Goal: Task Accomplishment & Management: Manage account settings

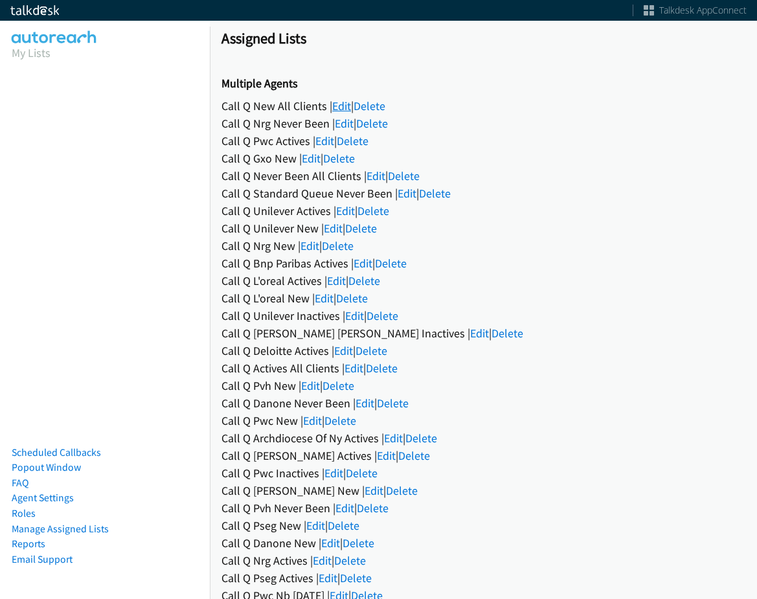
click at [341, 105] on link "Edit" at bounding box center [341, 105] width 19 height 15
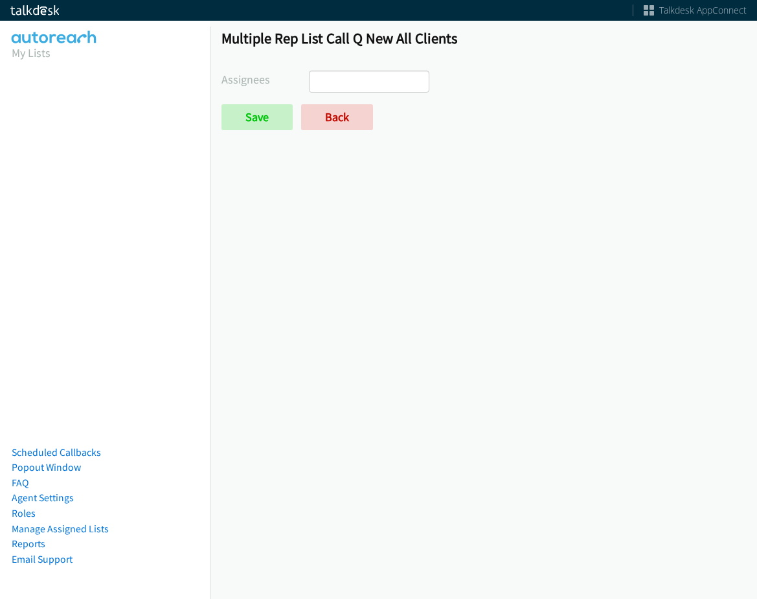
select select
click at [320, 113] on link "Back" at bounding box center [337, 117] width 72 height 26
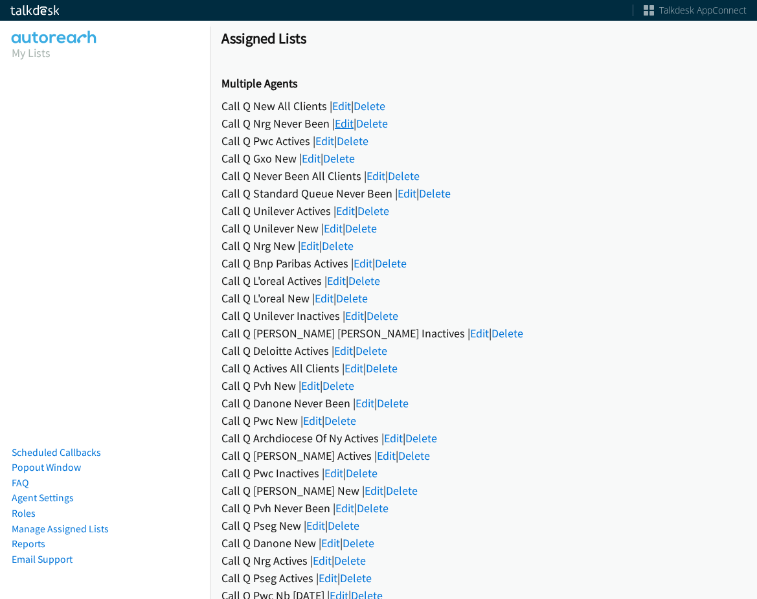
drag, startPoint x: 330, startPoint y: 122, endPoint x: 341, endPoint y: 121, distance: 11.0
click at [331, 122] on div "Call Q Nrg Never Been | Edit | Delete" at bounding box center [483, 123] width 524 height 17
click at [341, 121] on link "Edit" at bounding box center [344, 123] width 19 height 15
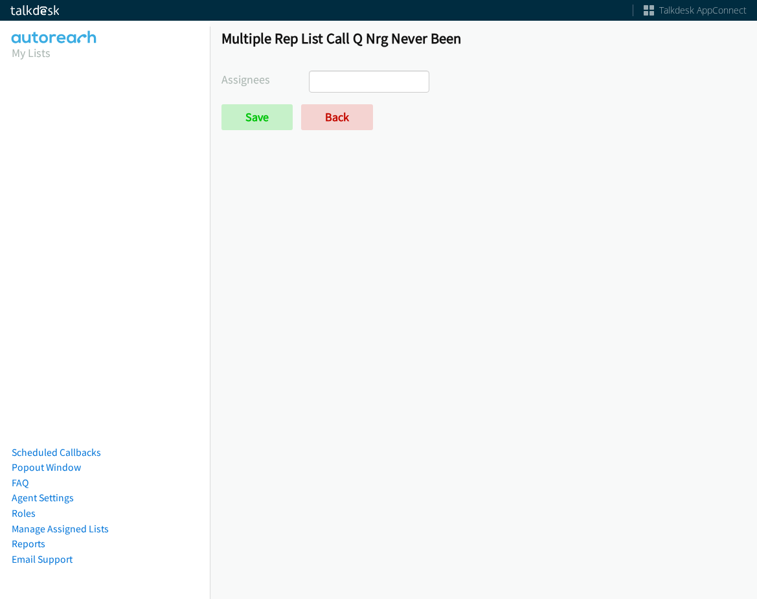
select select
click at [340, 113] on link "Back" at bounding box center [337, 117] width 72 height 26
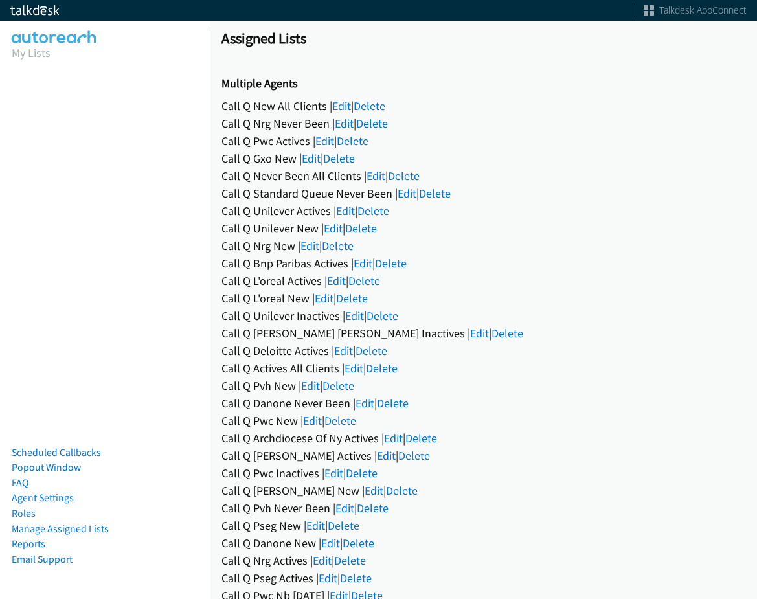
click at [330, 142] on link "Edit" at bounding box center [324, 140] width 19 height 15
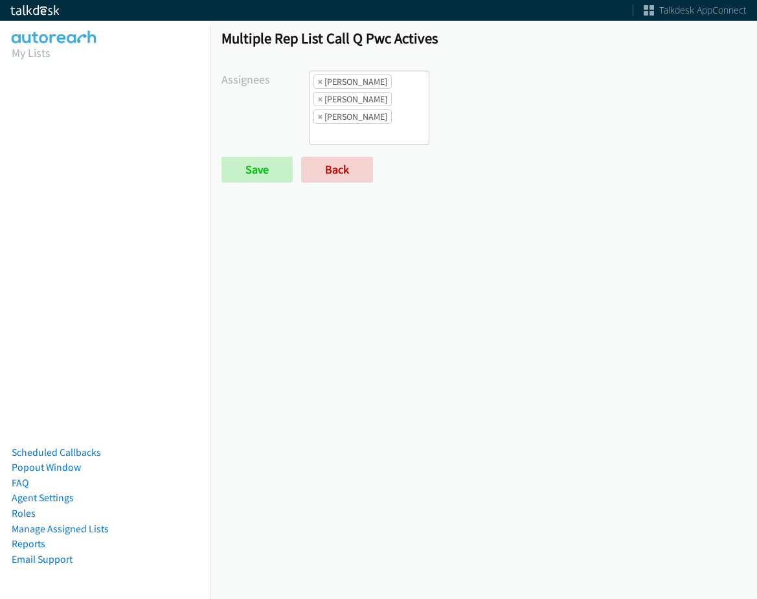
click at [332, 155] on form "Assignees Abigail Odhiambo Alana Ruiz Amber Ramos Cathy Shahan Charles Ross Daq…" at bounding box center [483, 127] width 524 height 112
click at [332, 168] on link "Back" at bounding box center [337, 170] width 72 height 26
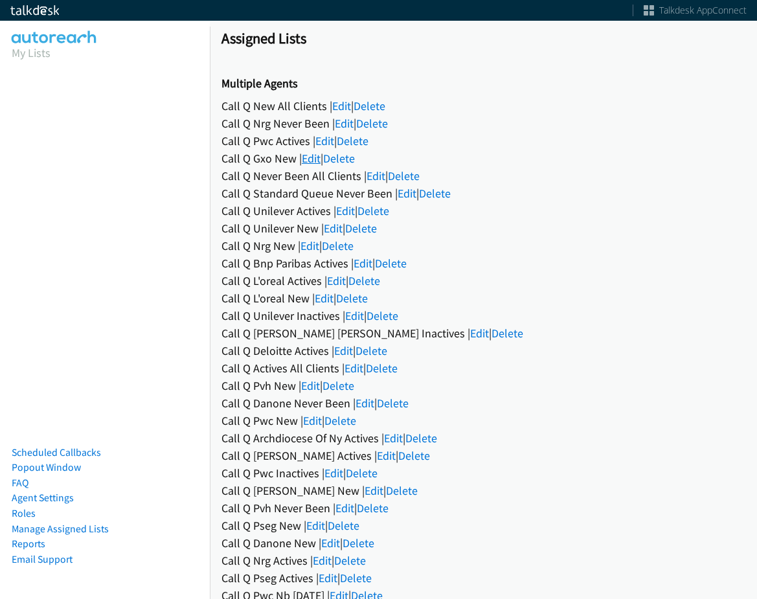
click at [320, 161] on link "Edit" at bounding box center [311, 158] width 19 height 15
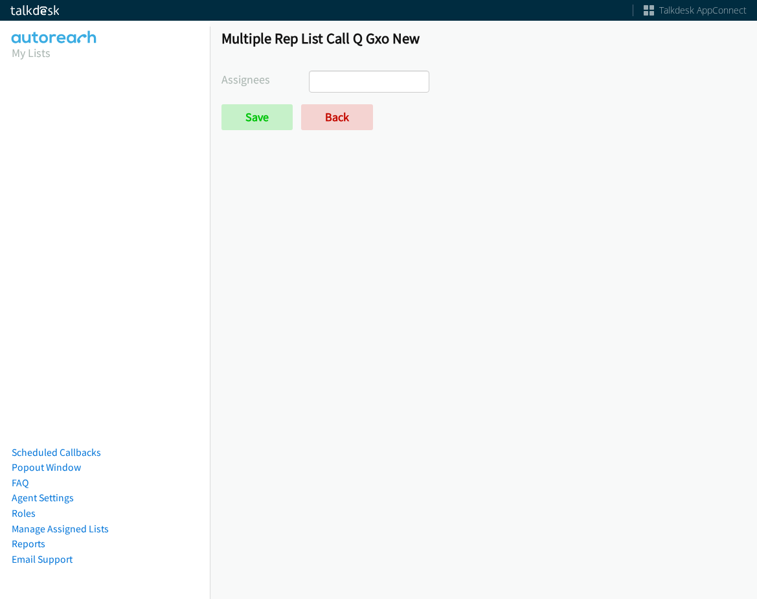
select select
click at [321, 122] on link "Back" at bounding box center [337, 117] width 72 height 26
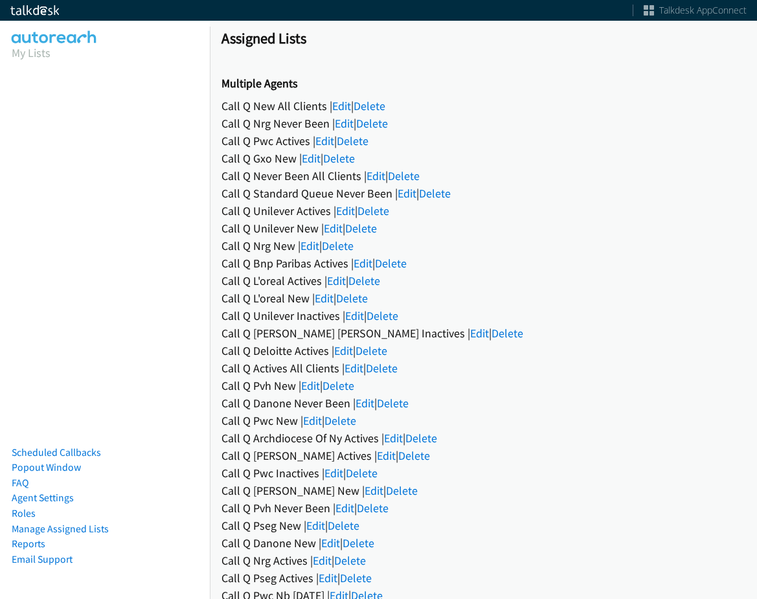
click at [386, 174] on div "Call Q Never Been All Clients | Edit | Delete" at bounding box center [483, 175] width 524 height 17
click at [381, 174] on link "Edit" at bounding box center [375, 175] width 19 height 15
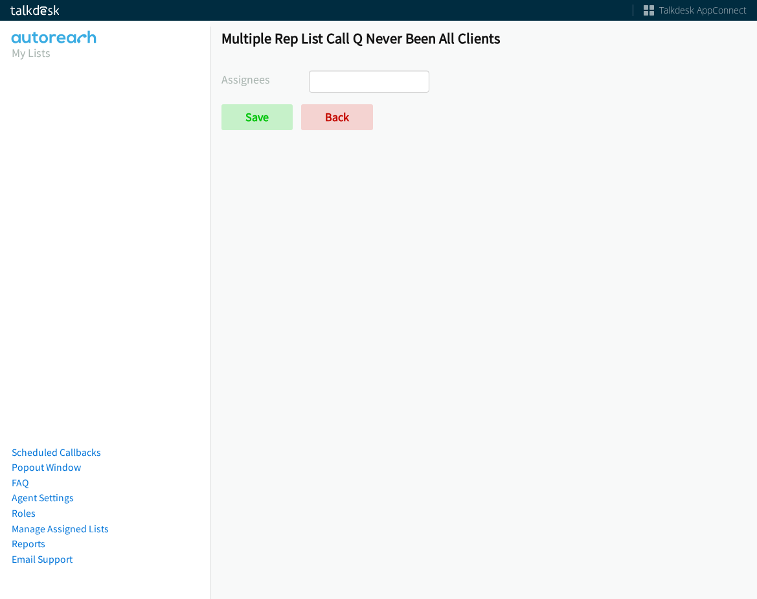
select select
click at [357, 120] on link "Back" at bounding box center [337, 117] width 72 height 26
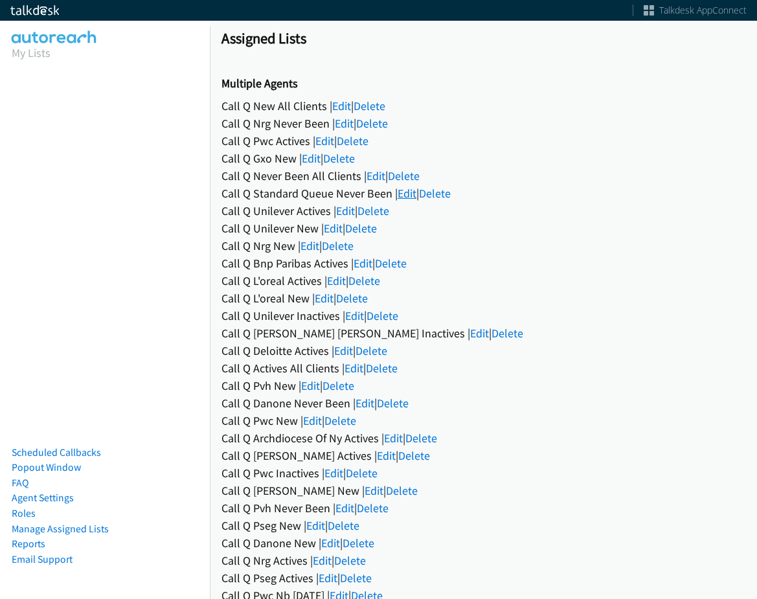
click at [400, 196] on link "Edit" at bounding box center [406, 193] width 19 height 15
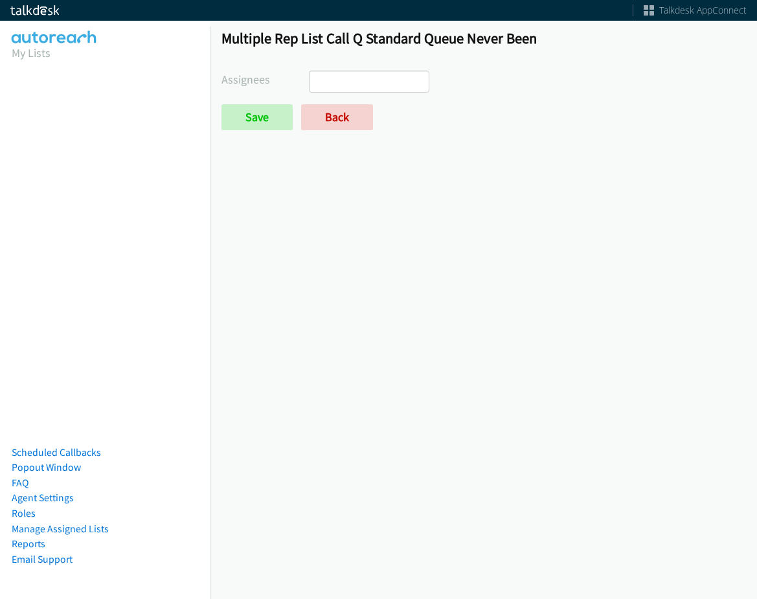
select select
click at [344, 113] on link "Back" at bounding box center [337, 117] width 72 height 26
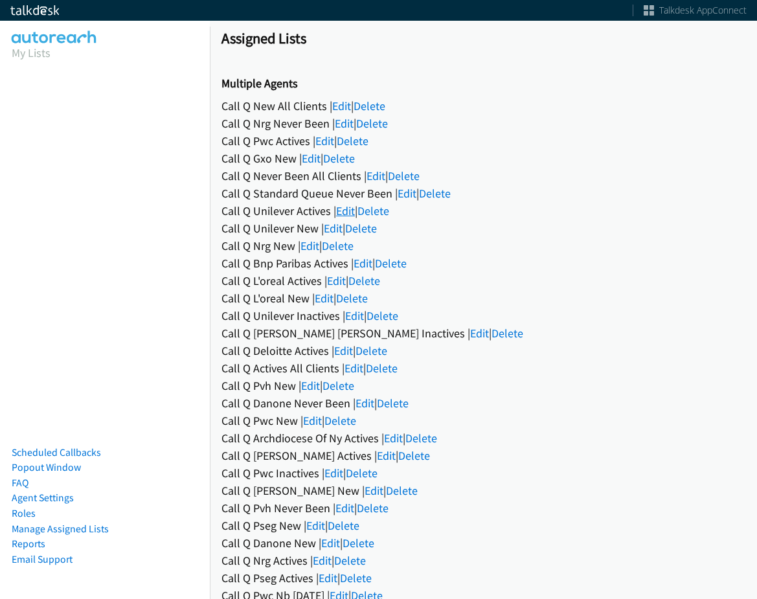
click at [355, 208] on link "Edit" at bounding box center [345, 210] width 19 height 15
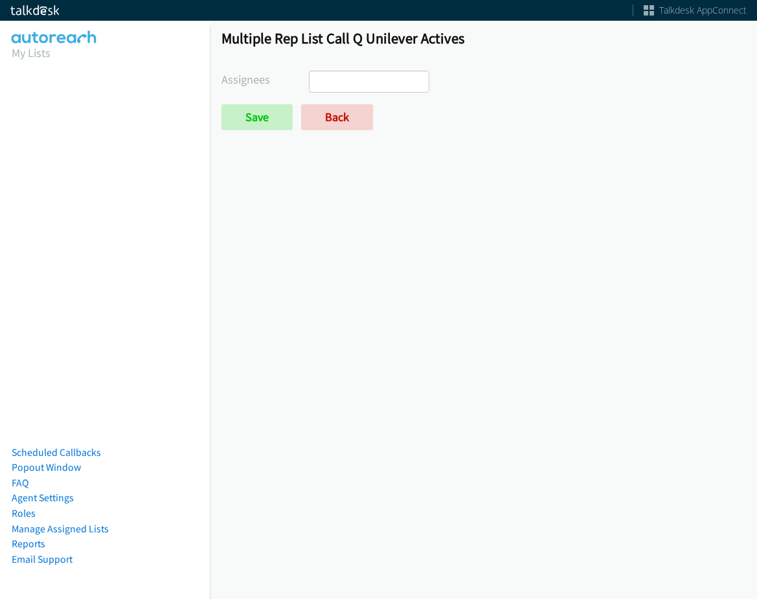
select select
click at [341, 110] on link "Back" at bounding box center [337, 117] width 72 height 26
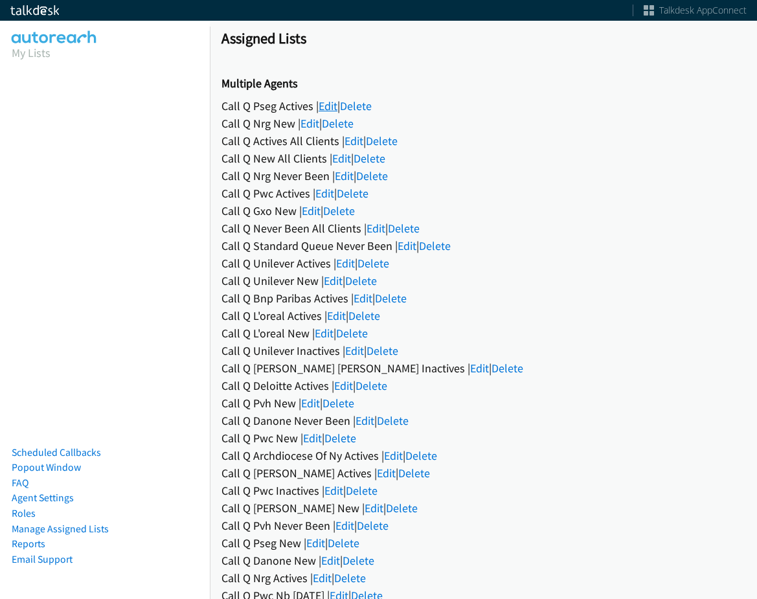
click at [337, 105] on link "Edit" at bounding box center [327, 105] width 19 height 15
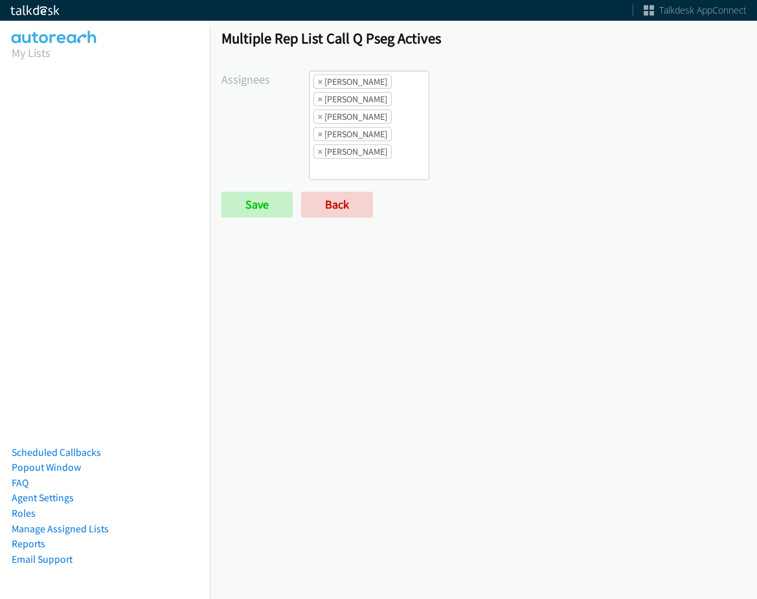
click at [400, 165] on ul "× Alana Ruiz × Charles Ross × Daquaya Johnson × Jasmin Martinez × Jordan Stehlik" at bounding box center [368, 125] width 119 height 108
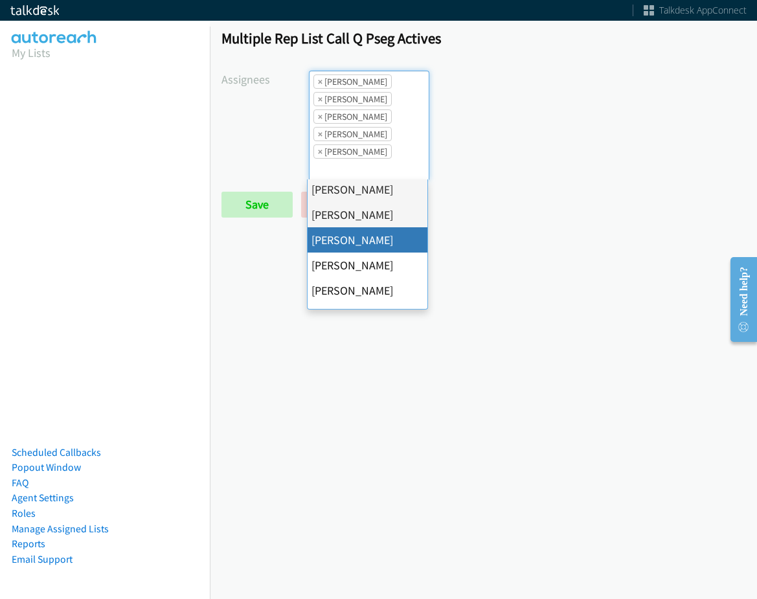
scroll to position [249, 0]
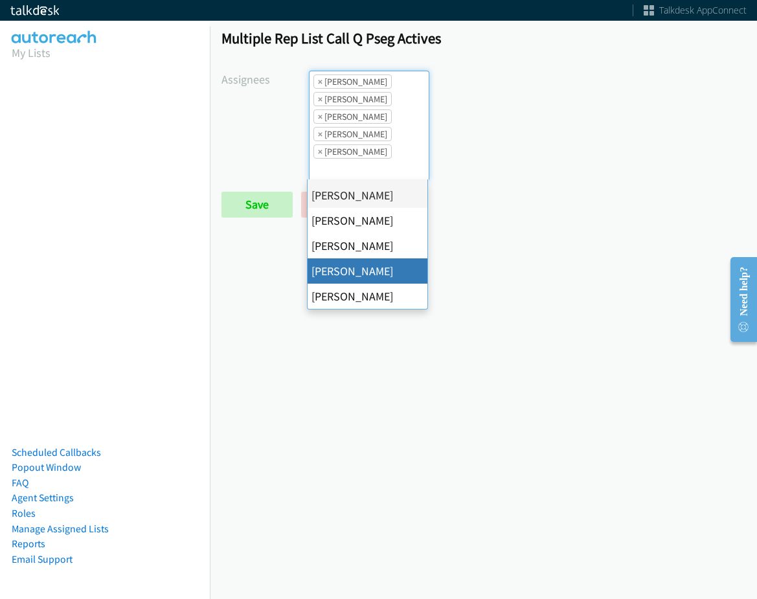
drag, startPoint x: 366, startPoint y: 274, endPoint x: 371, endPoint y: 190, distance: 84.3
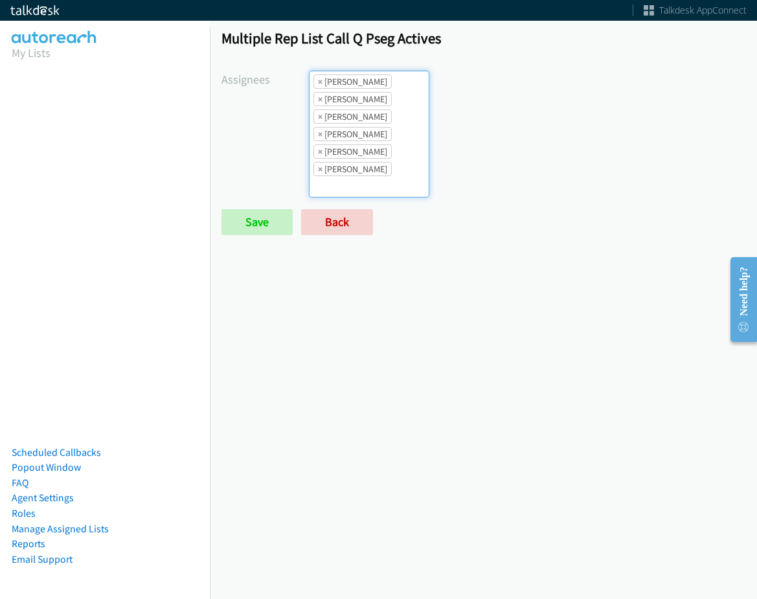
scroll to position [16, 0]
click at [378, 169] on li "× Tatiana Medina" at bounding box center [352, 169] width 78 height 14
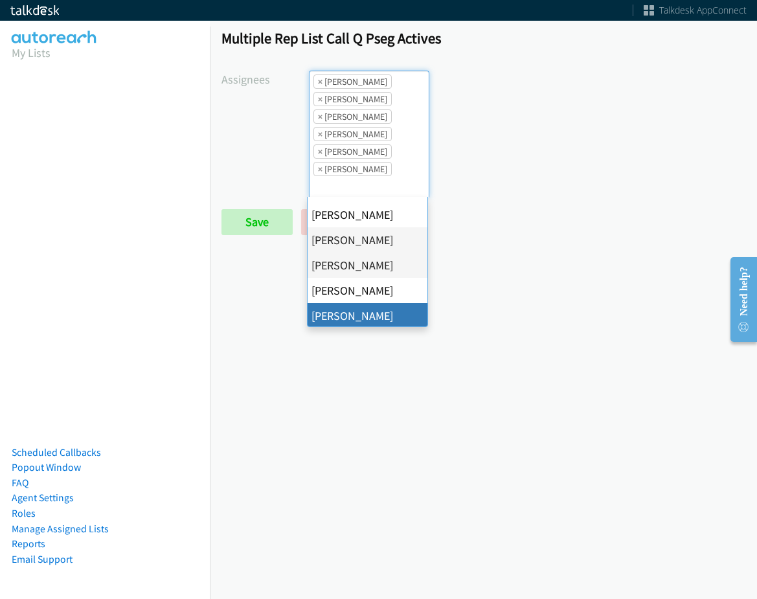
scroll to position [249, 0]
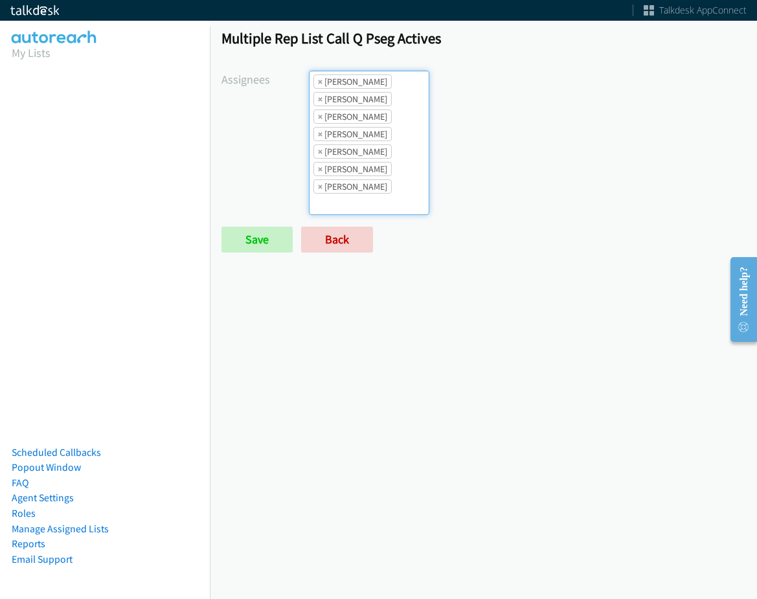
click at [352, 152] on li "× Jordan Stehlik" at bounding box center [352, 151] width 78 height 14
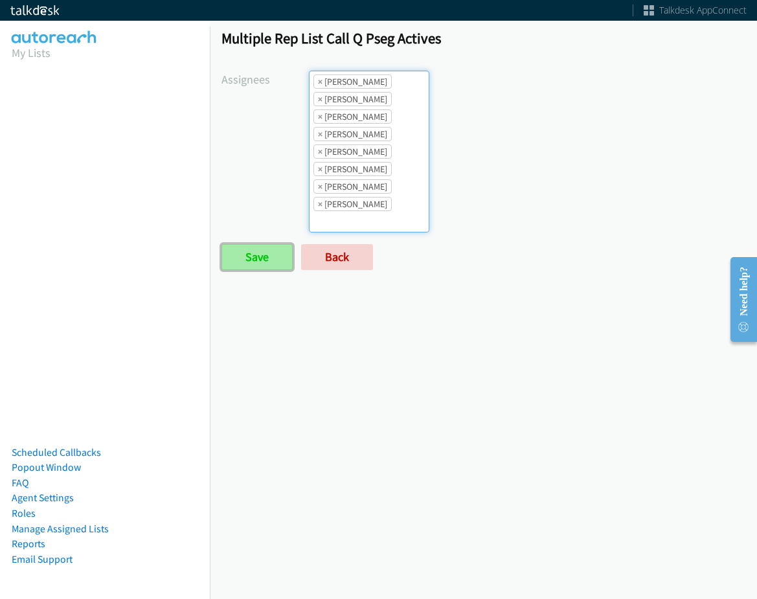
click at [280, 265] on input "Save" at bounding box center [256, 257] width 71 height 26
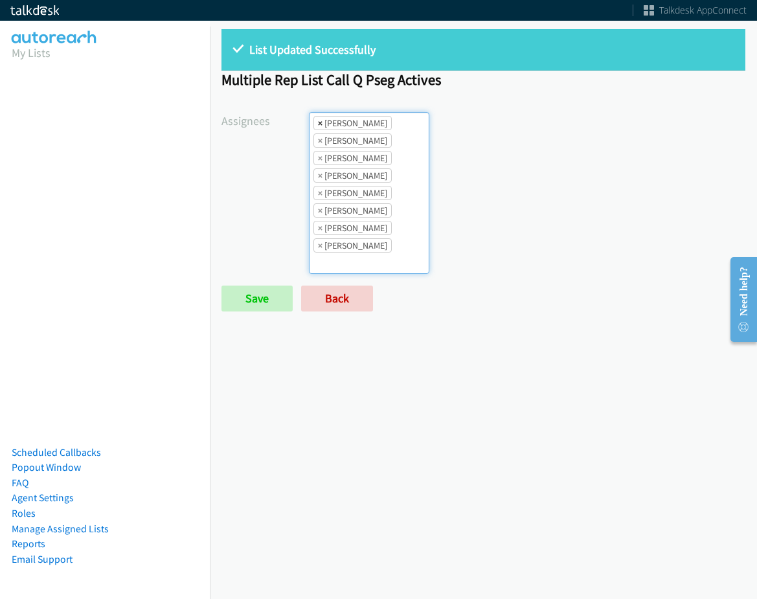
click at [320, 122] on span "×" at bounding box center [320, 122] width 5 height 13
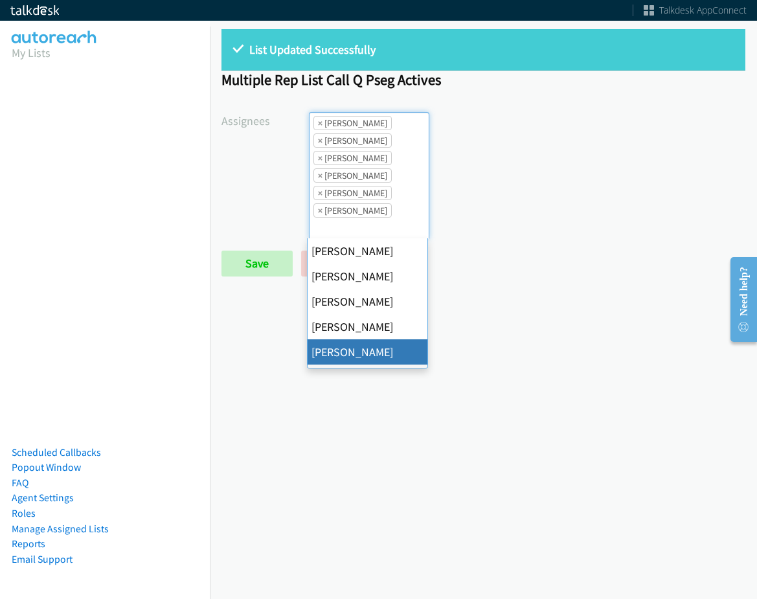
click at [320, 122] on span "×" at bounding box center [320, 122] width 5 height 13
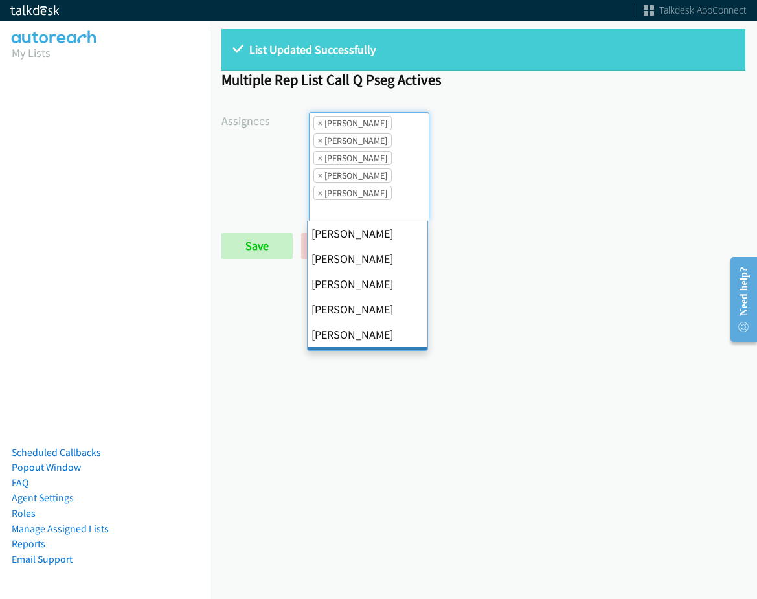
click at [320, 122] on span "×" at bounding box center [320, 122] width 5 height 13
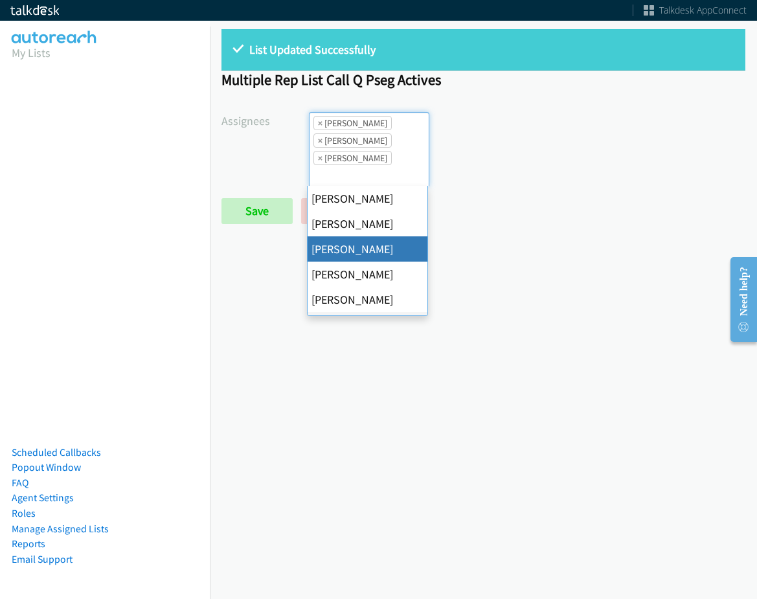
click at [320, 122] on span "×" at bounding box center [320, 122] width 5 height 13
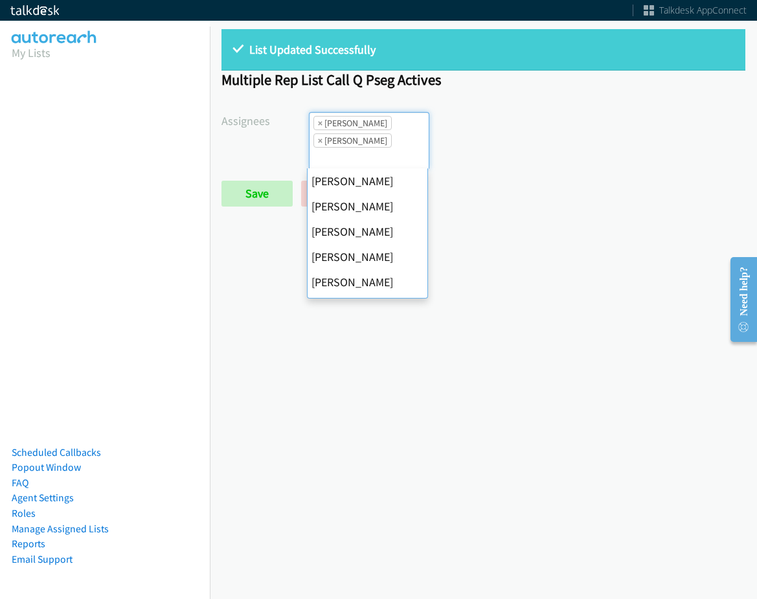
click at [320, 122] on span "×" at bounding box center [320, 122] width 5 height 13
select select "fd8c5d46-30db-44cb-8f0d-00da318b790a"
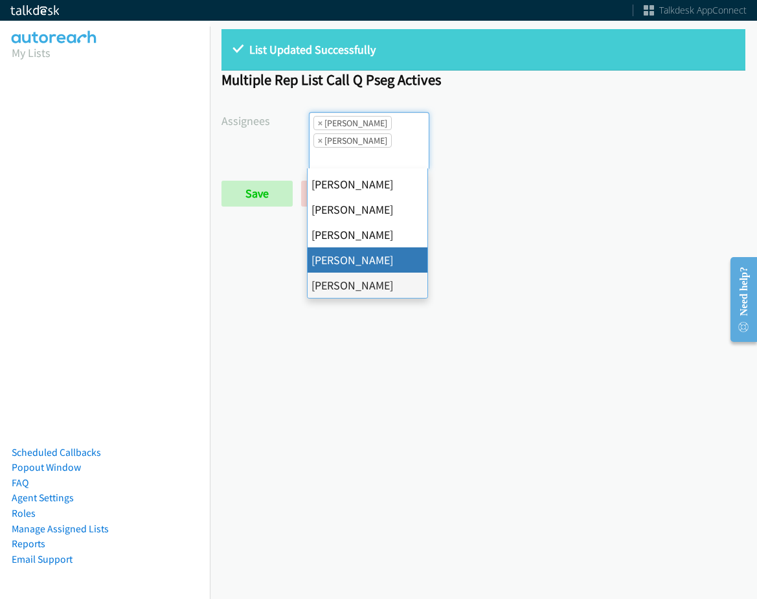
select select
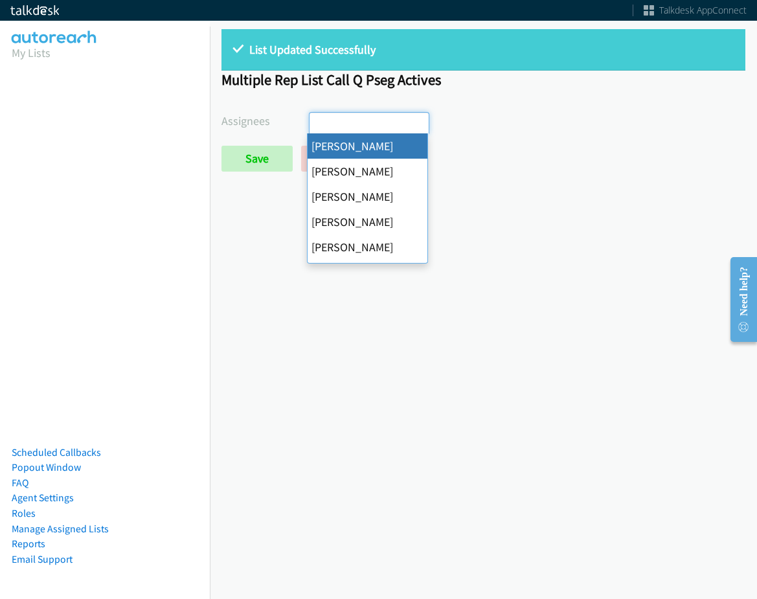
click at [320, 122] on input "search" at bounding box center [331, 123] width 45 height 21
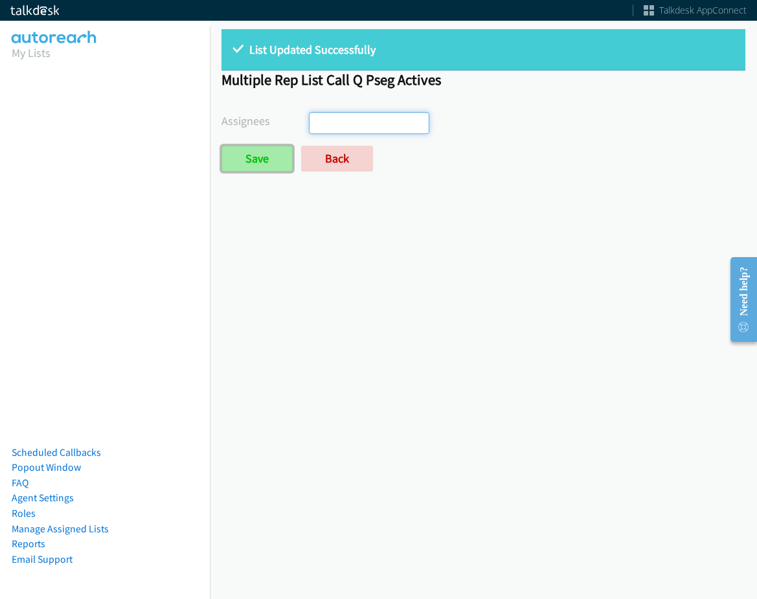
click at [250, 168] on input "Save" at bounding box center [256, 159] width 71 height 26
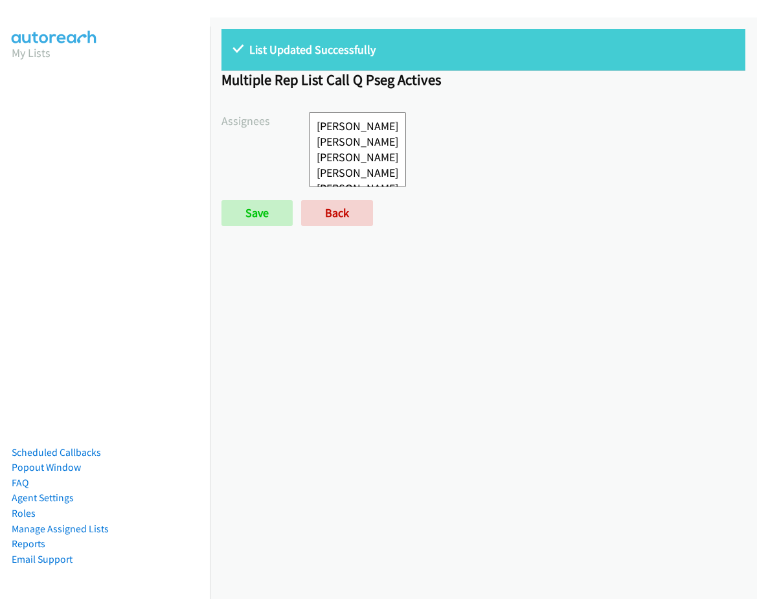
select select
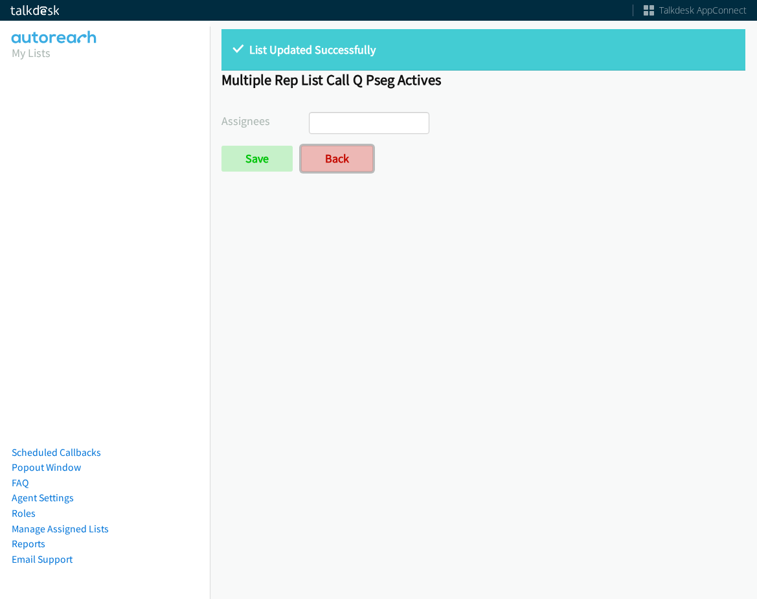
click at [345, 167] on link "Back" at bounding box center [337, 159] width 72 height 26
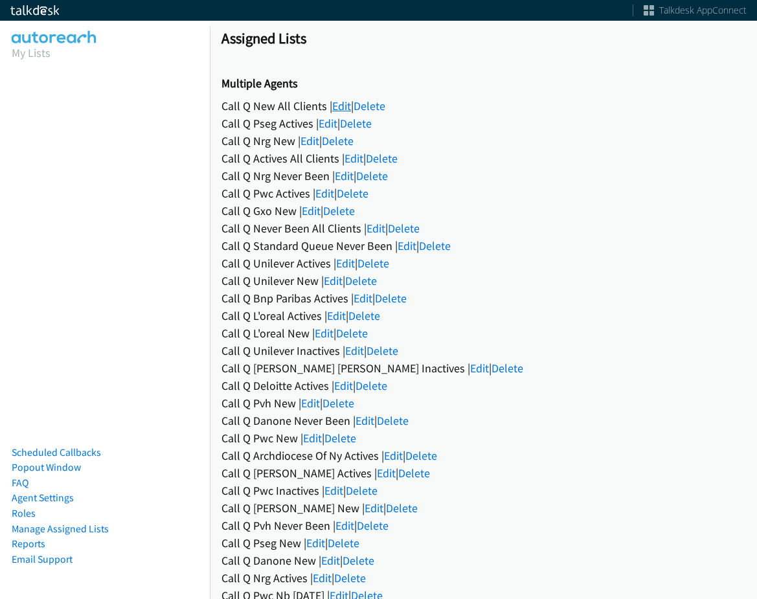
click at [338, 109] on link "Edit" at bounding box center [341, 105] width 19 height 15
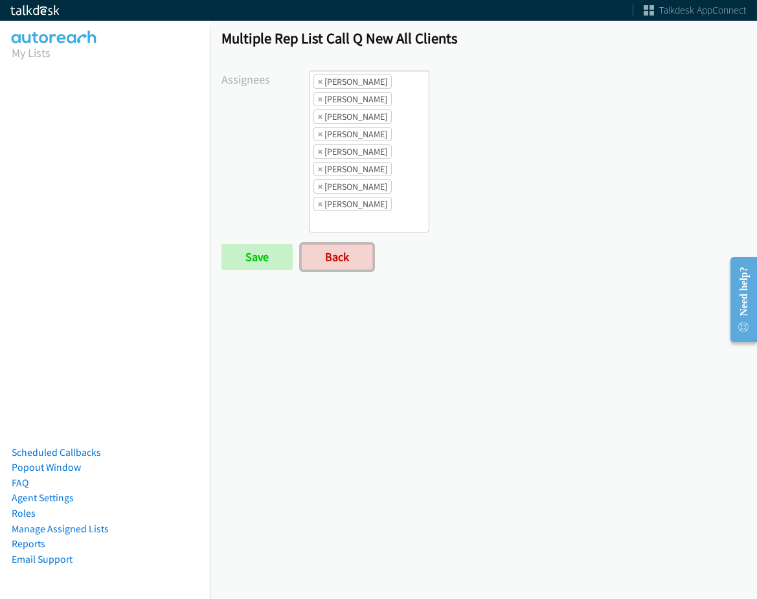
drag, startPoint x: 353, startPoint y: 250, endPoint x: 395, endPoint y: 274, distance: 48.4
click at [353, 249] on link "Back" at bounding box center [337, 257] width 72 height 26
